Goal: Information Seeking & Learning: Learn about a topic

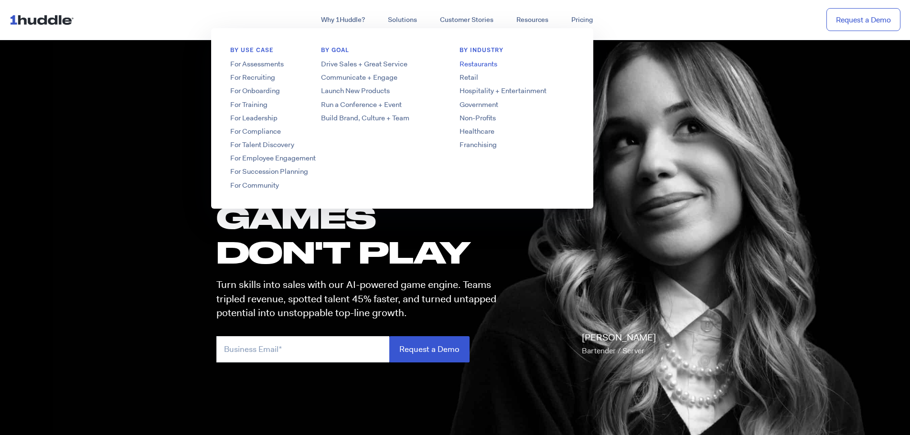
click at [472, 66] on link "Restaurants" at bounding box center [517, 64] width 153 height 10
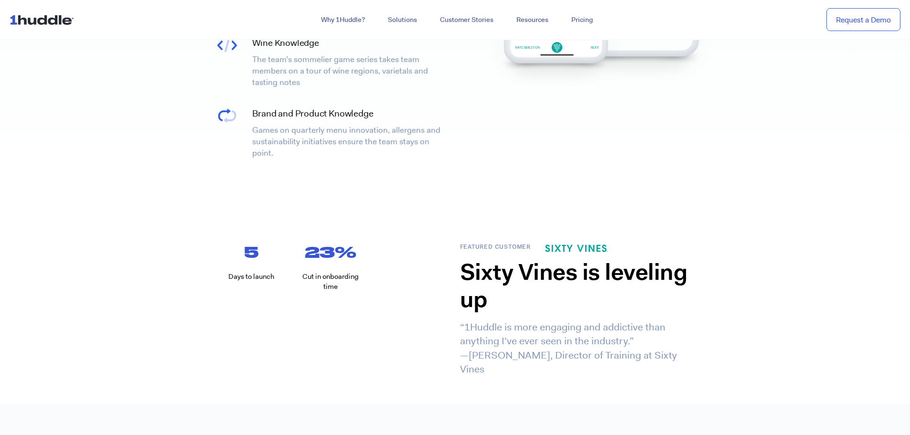
scroll to position [1227, 0]
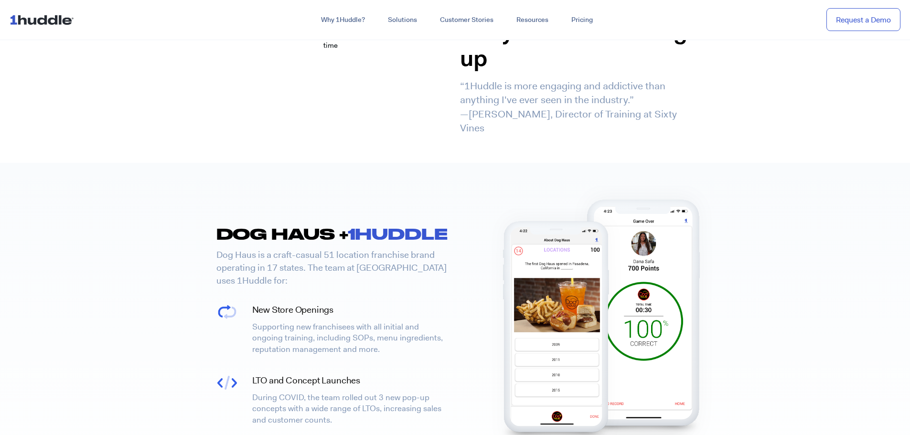
click at [327, 249] on p "Dog Haus is a craft-casual 51 location franchise brand operating in 17 states. …" at bounding box center [332, 268] width 232 height 38
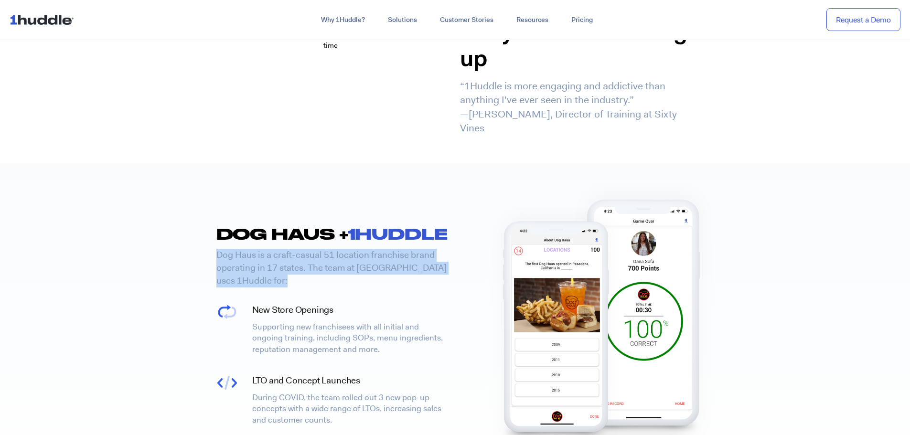
click at [327, 249] on p "Dog Haus is a craft-casual 51 location franchise brand operating in 17 states. …" at bounding box center [332, 268] width 232 height 38
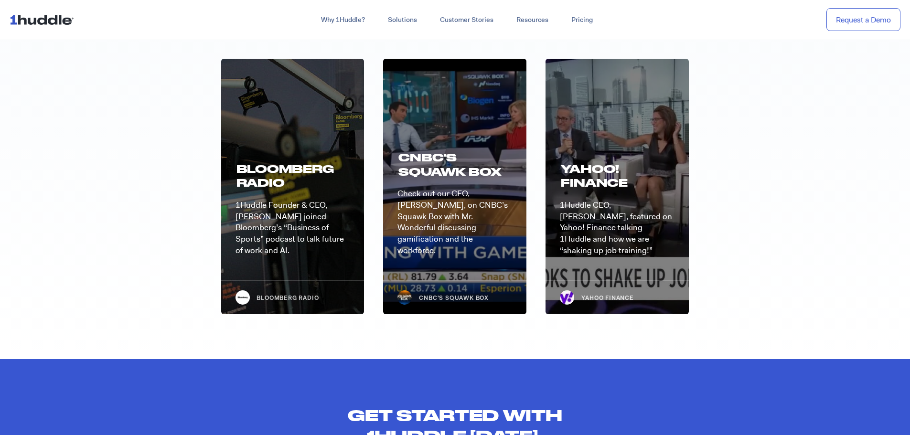
scroll to position [3486, 0]
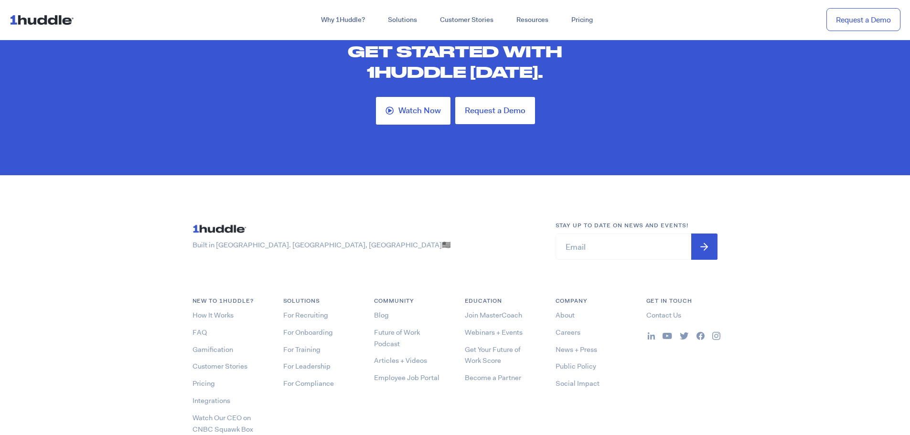
click at [646, 330] on div at bounding box center [706, 335] width 136 height 11
click at [650, 333] on img at bounding box center [651, 336] width 7 height 7
